Goal: Information Seeking & Learning: Find specific fact

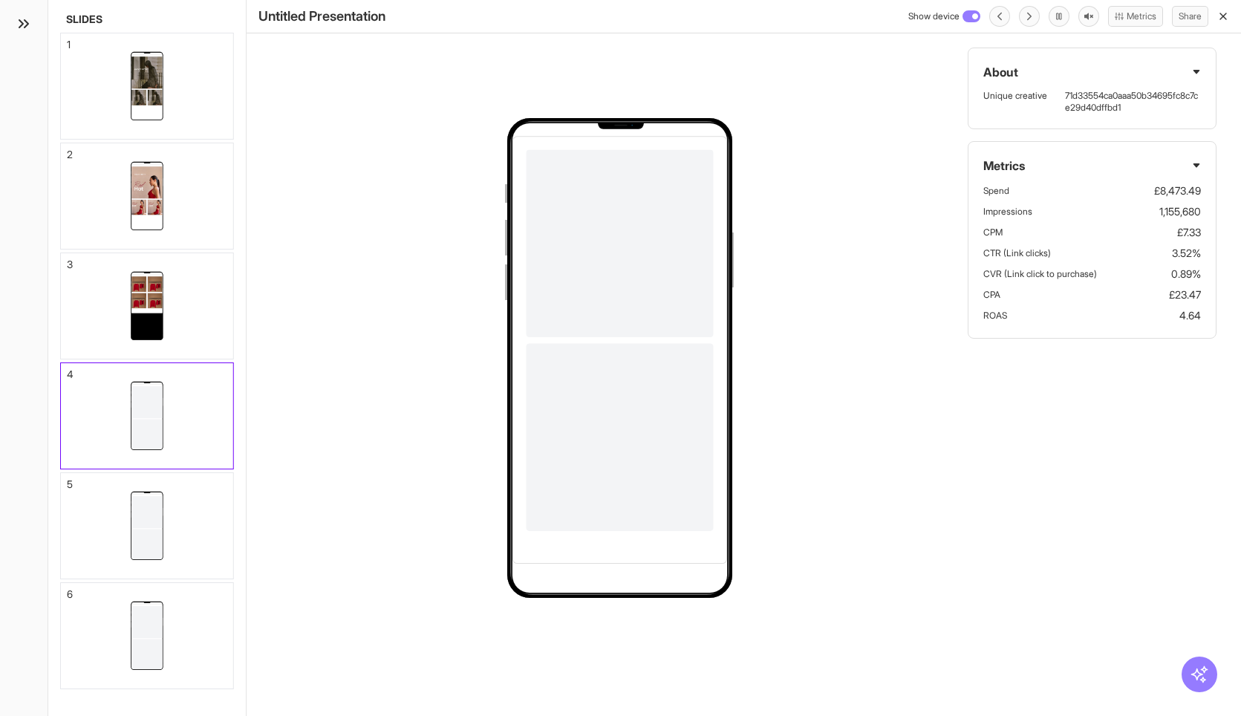
select select "**"
drag, startPoint x: 1154, startPoint y: 213, endPoint x: 1201, endPoint y: 213, distance: 46.8
click at [1201, 213] on div "Metrics Spend £8,473.49 Impressions 1,155,680 CPM £7.33 CTR (Link clicks) 3.52%…" at bounding box center [1092, 240] width 248 height 198
copy p "1,155,680"
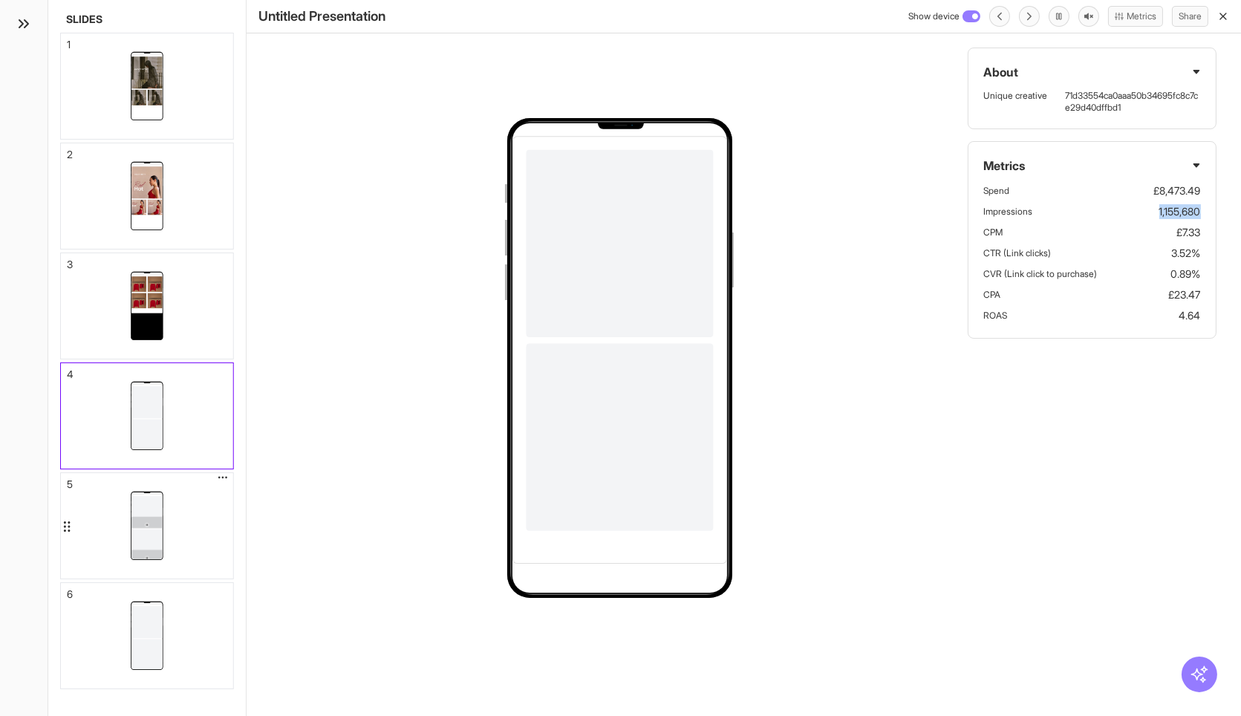
click at [172, 542] on div at bounding box center [147, 525] width 172 height 105
drag, startPoint x: 1160, startPoint y: 209, endPoint x: 1200, endPoint y: 214, distance: 40.4
click at [1200, 214] on li "Impressions 506,021" at bounding box center [1092, 211] width 217 height 15
copy p "506,021"
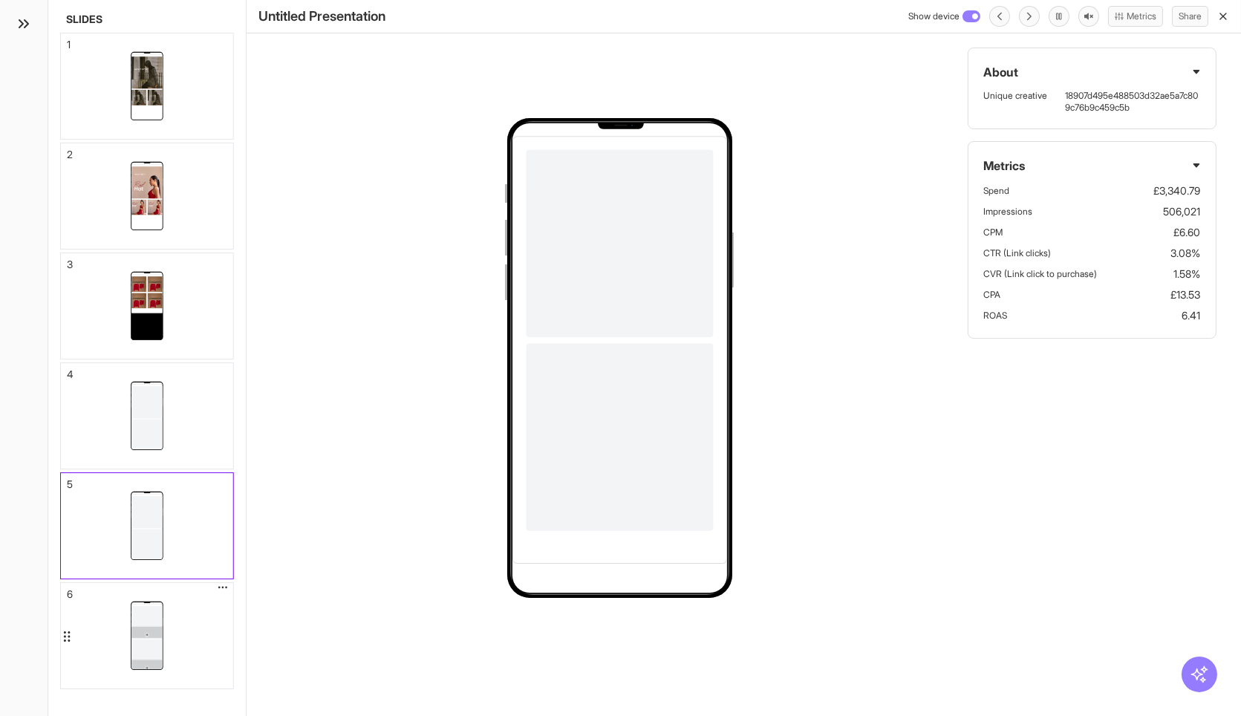
click at [186, 621] on div at bounding box center [147, 635] width 172 height 105
drag, startPoint x: 1154, startPoint y: 210, endPoint x: 1205, endPoint y: 212, distance: 51.3
click at [1205, 212] on div "Metrics Spend £24,063.24 Impressions 2,540,901 CPM £9.47 CTR (Link clicks) 2.52…" at bounding box center [1092, 240] width 248 height 198
copy p "2,540,901"
